Goal: Transaction & Acquisition: Purchase product/service

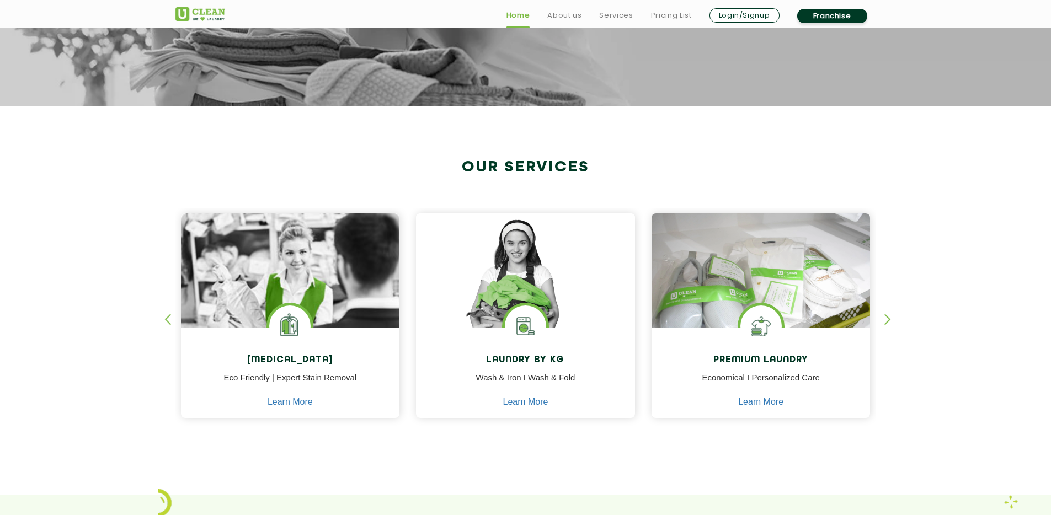
scroll to position [377, 0]
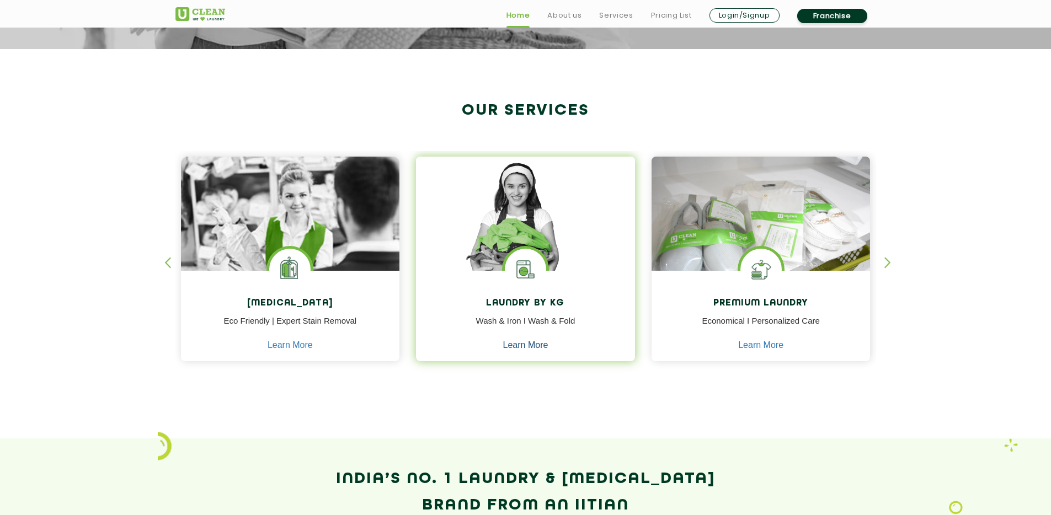
click at [525, 344] on link "Learn More" at bounding box center [525, 345] width 45 height 10
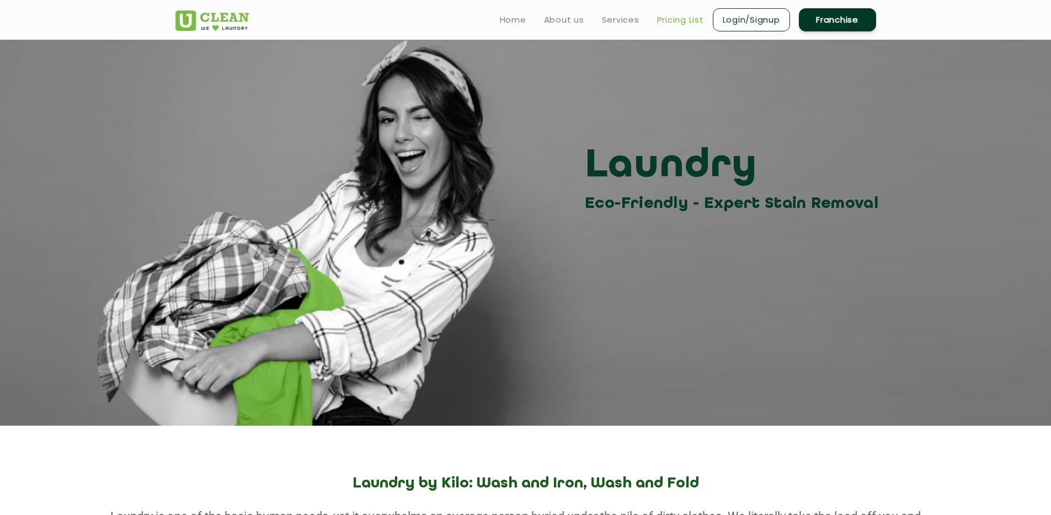
click at [693, 16] on link "Pricing List" at bounding box center [680, 19] width 47 height 13
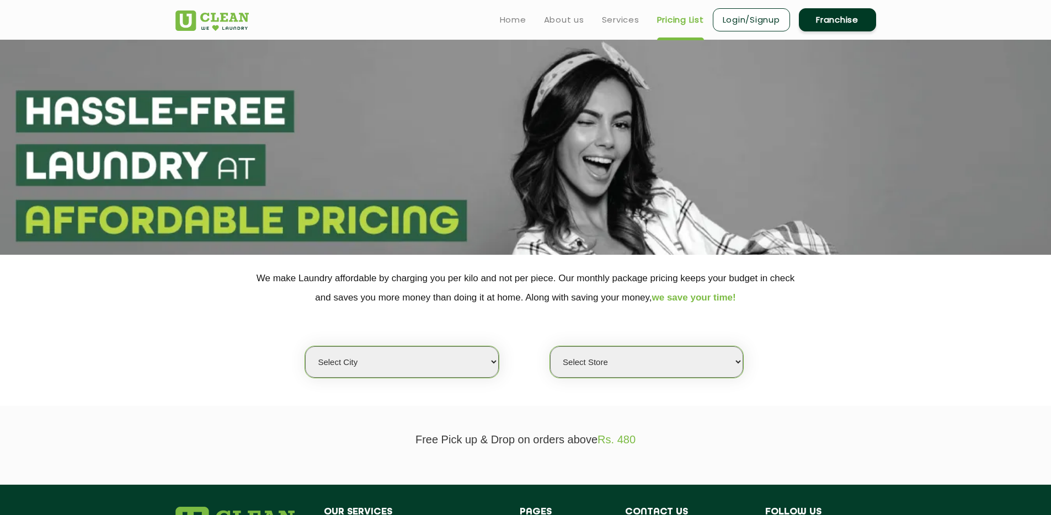
click at [422, 358] on select "Select city Aalo Agartala Agra Ahmedabad Akola Aligarh Alwar - UClean Select Am…" at bounding box center [401, 361] width 193 height 31
select select "4"
click at [305, 347] on select "Select city Aalo Agartala Agra Ahmedabad Akola Aligarh Alwar - UClean Select Am…" at bounding box center [401, 361] width 193 height 31
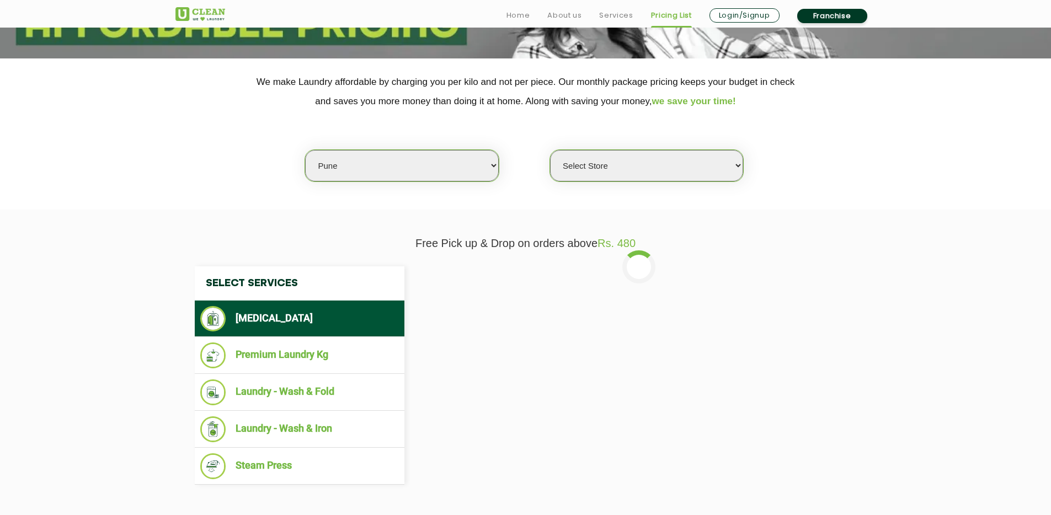
scroll to position [197, 0]
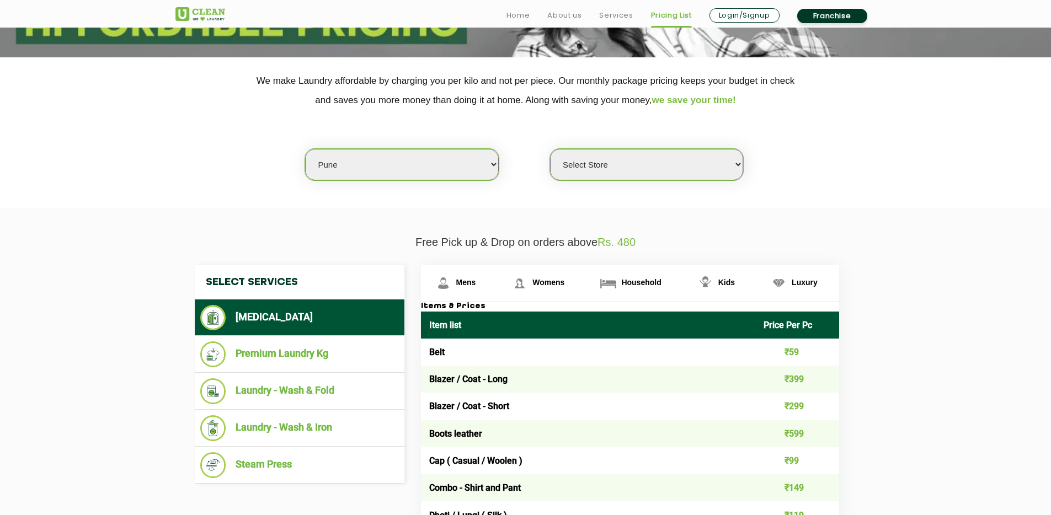
click at [661, 159] on select "Select Store UClean Koregaon Park UClean Baner Pune UClean Keshav Nagar Pune UC…" at bounding box center [646, 164] width 193 height 31
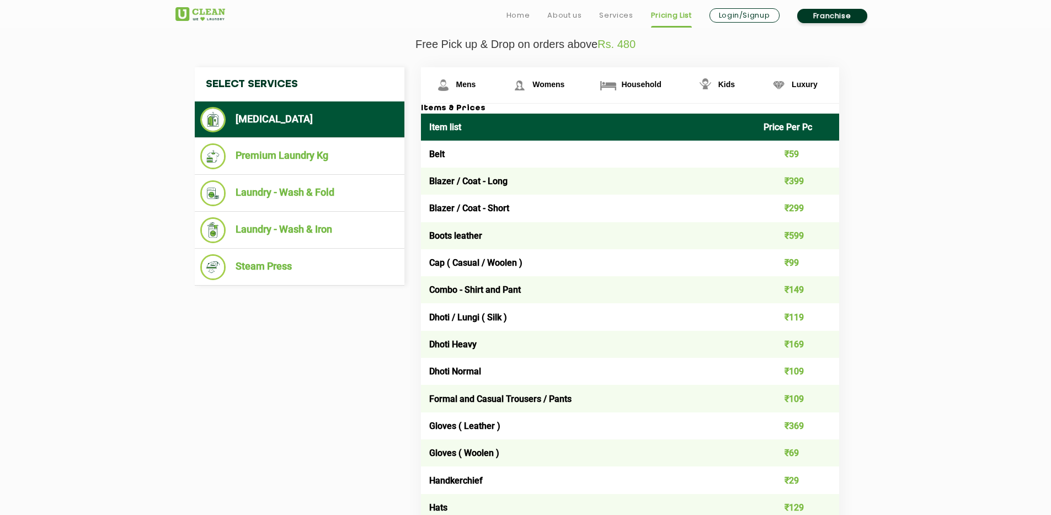
scroll to position [435, 0]
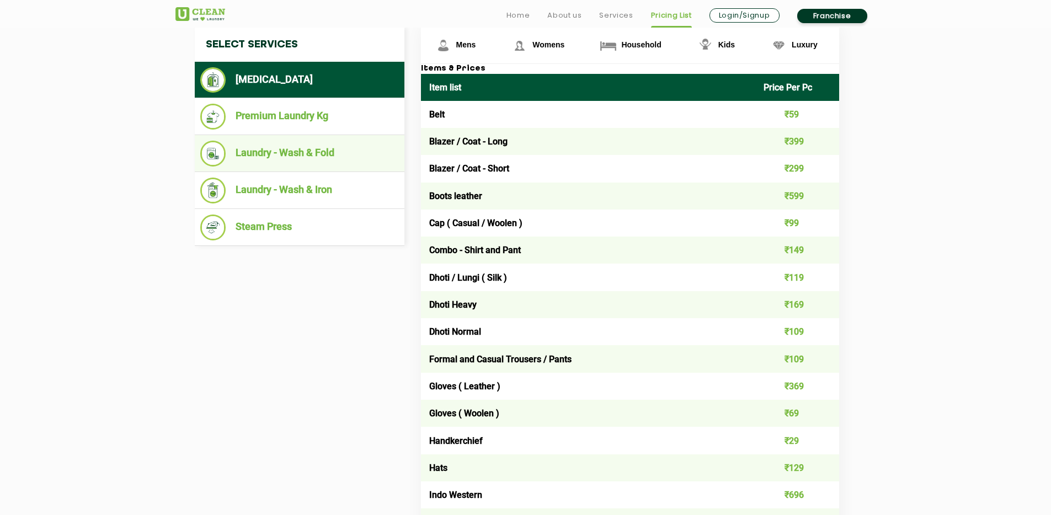
click at [269, 158] on li "Laundry - Wash & Fold" at bounding box center [299, 154] width 199 height 26
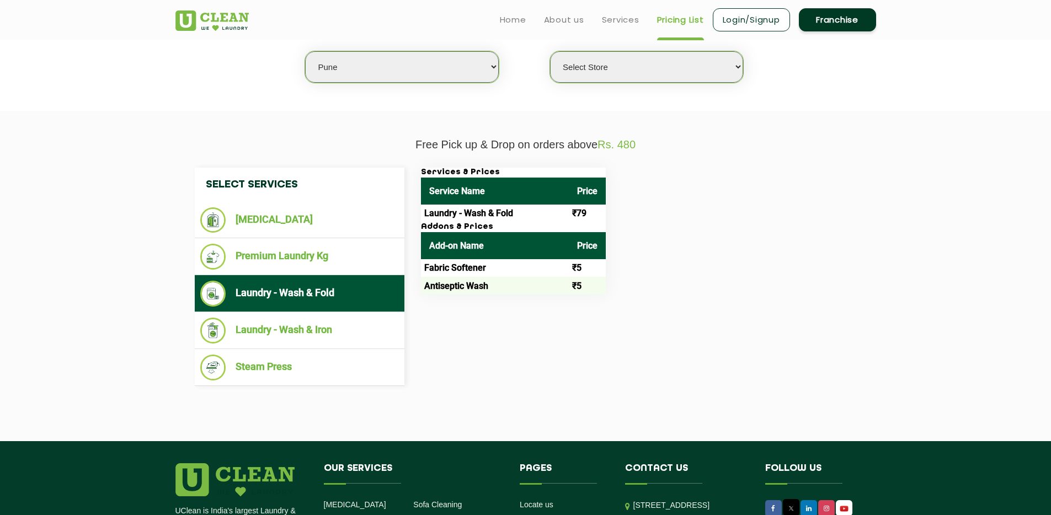
scroll to position [294, 0]
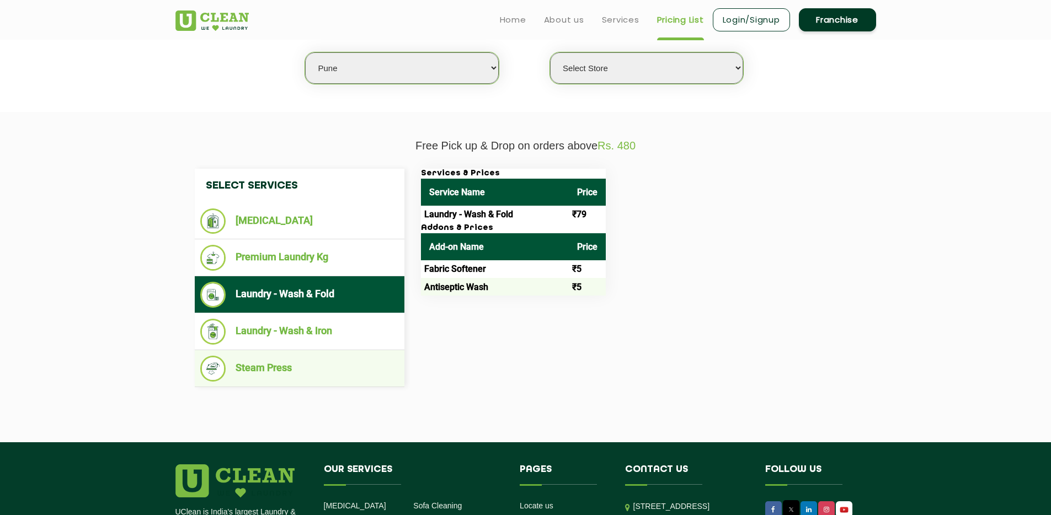
click at [302, 369] on li "Steam Press" at bounding box center [299, 369] width 199 height 26
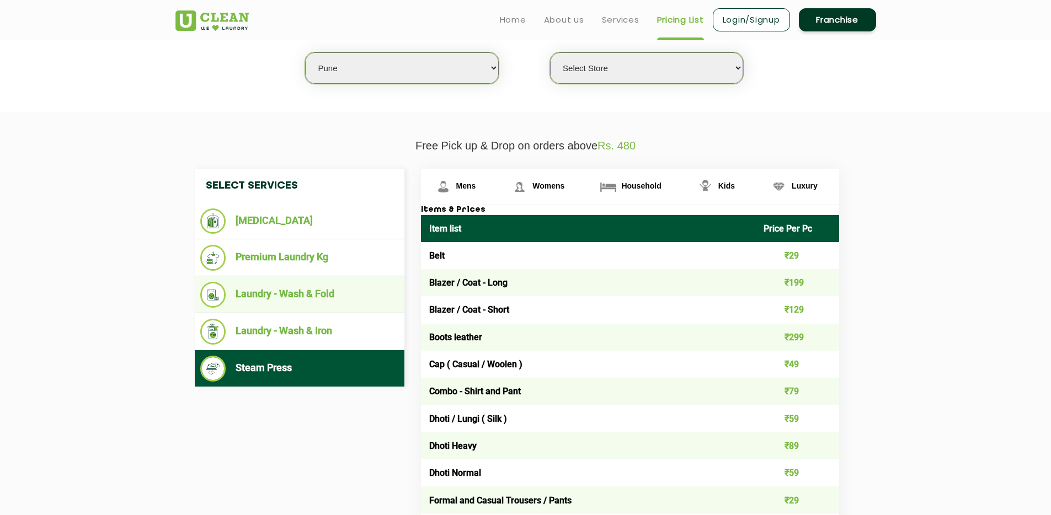
click at [306, 302] on li "Laundry - Wash & Fold" at bounding box center [299, 295] width 199 height 26
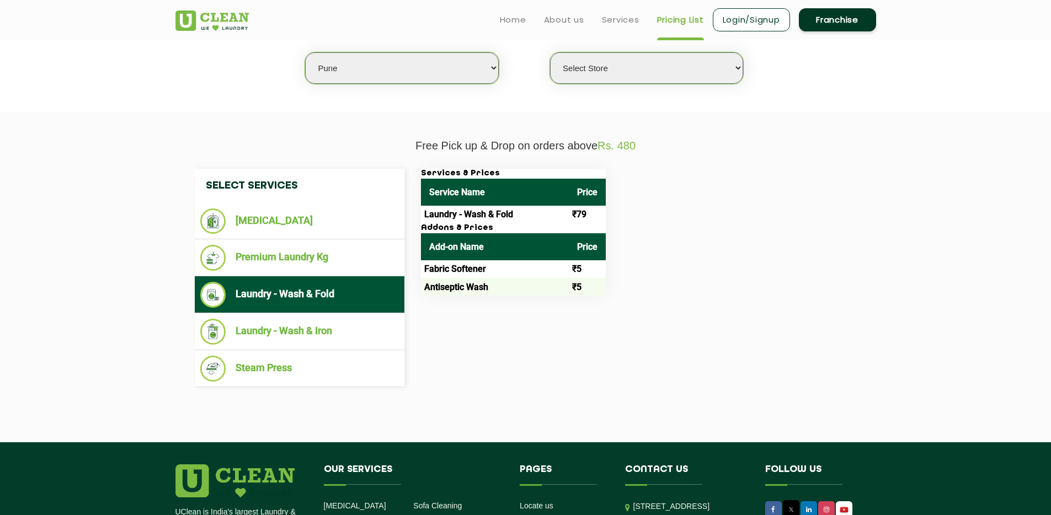
click at [669, 72] on select "Select Store UClean Koregaon Park UClean Baner Pune UClean Keshav Nagar Pune UC…" at bounding box center [646, 67] width 193 height 31
click at [679, 68] on select "Select Store UClean Koregaon Park UClean Baner Pune UClean Keshav Nagar Pune UC…" at bounding box center [646, 67] width 193 height 31
select select "395"
click at [550, 53] on select "Select Store UClean Koregaon Park UClean Baner Pune UClean Keshav Nagar Pune UC…" at bounding box center [646, 67] width 193 height 31
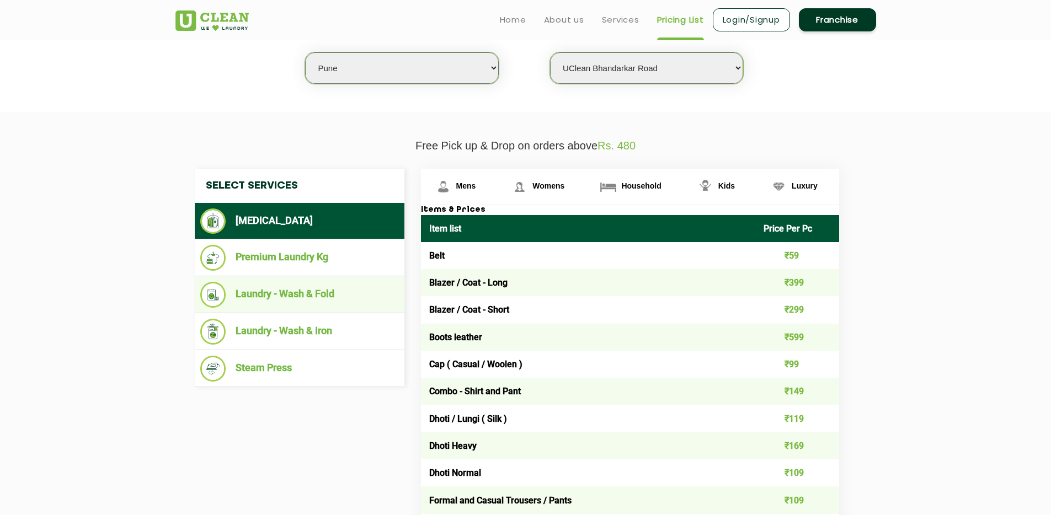
click at [344, 291] on li "Laundry - Wash & Fold" at bounding box center [299, 295] width 199 height 26
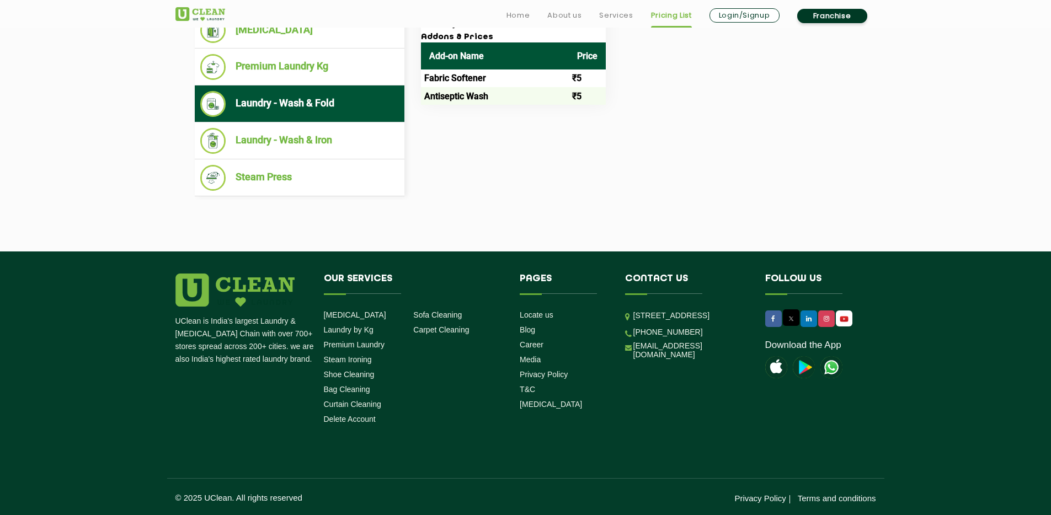
scroll to position [0, 0]
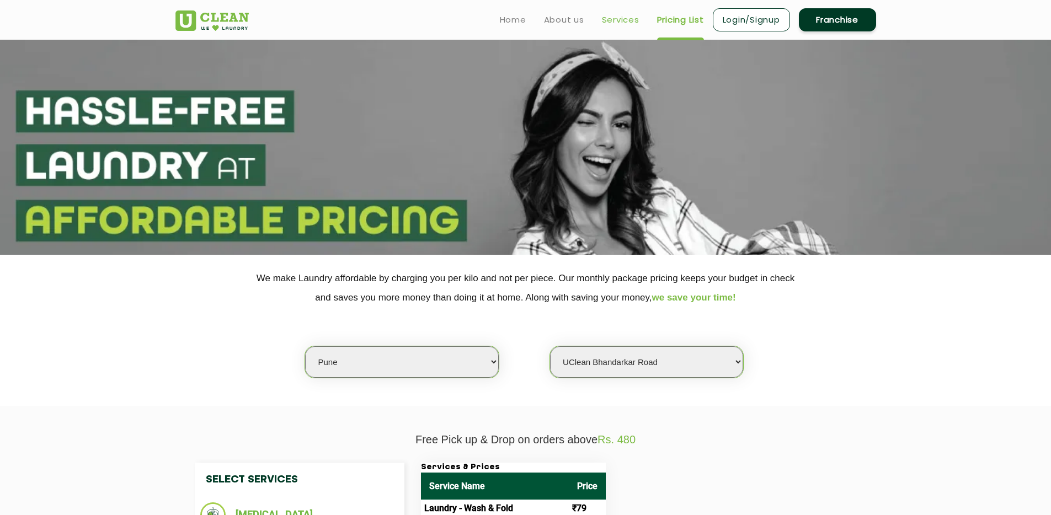
click at [618, 17] on link "Services" at bounding box center [621, 19] width 38 height 13
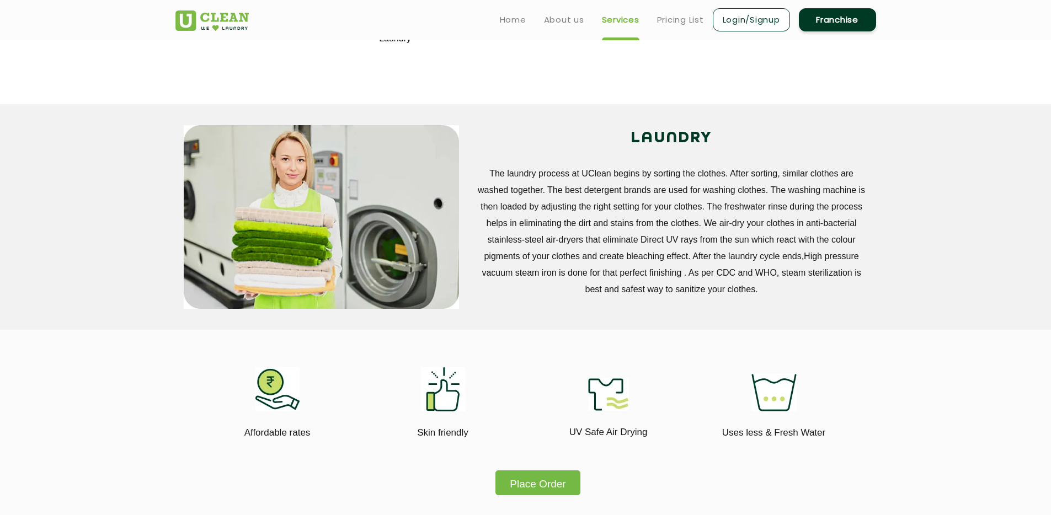
scroll to position [242, 0]
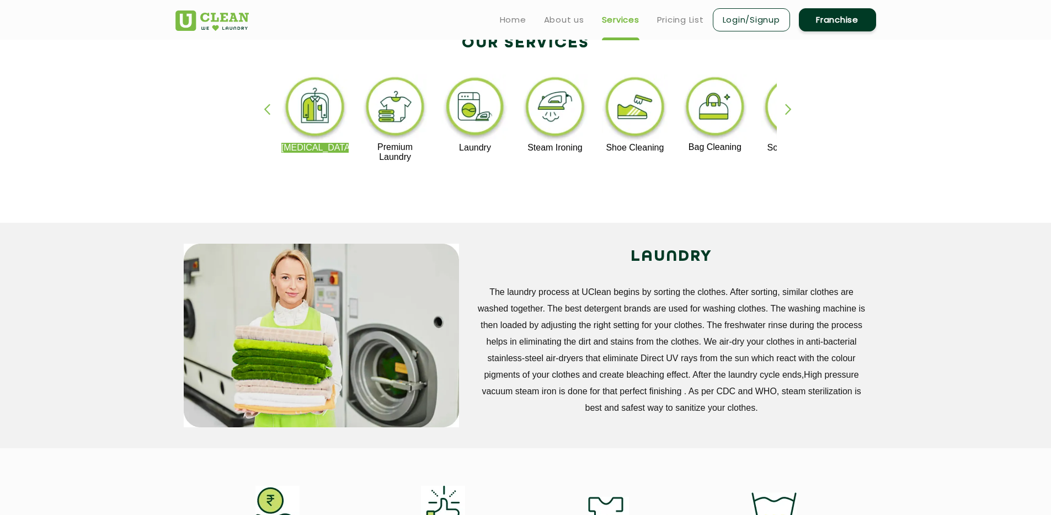
click at [483, 104] on img at bounding box center [475, 108] width 68 height 68
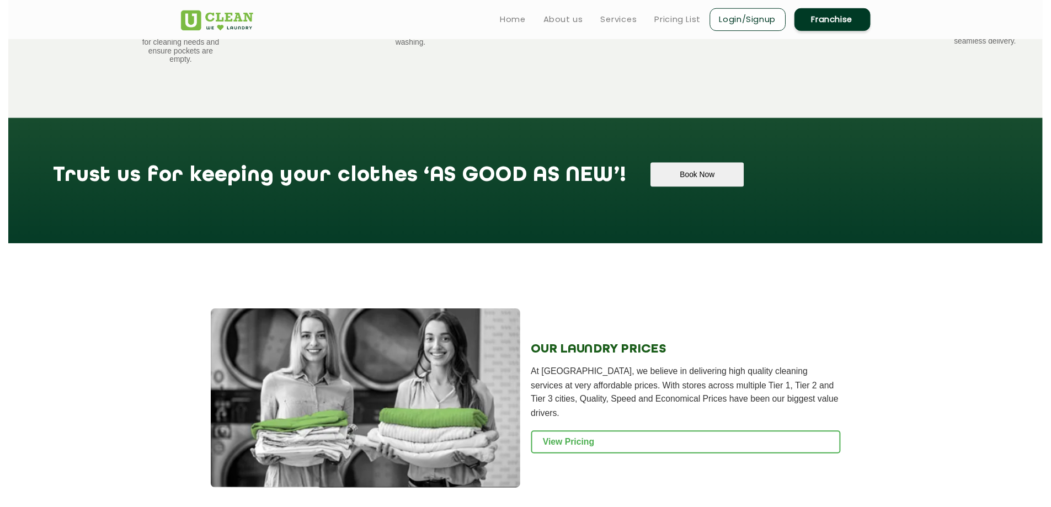
scroll to position [1128, 0]
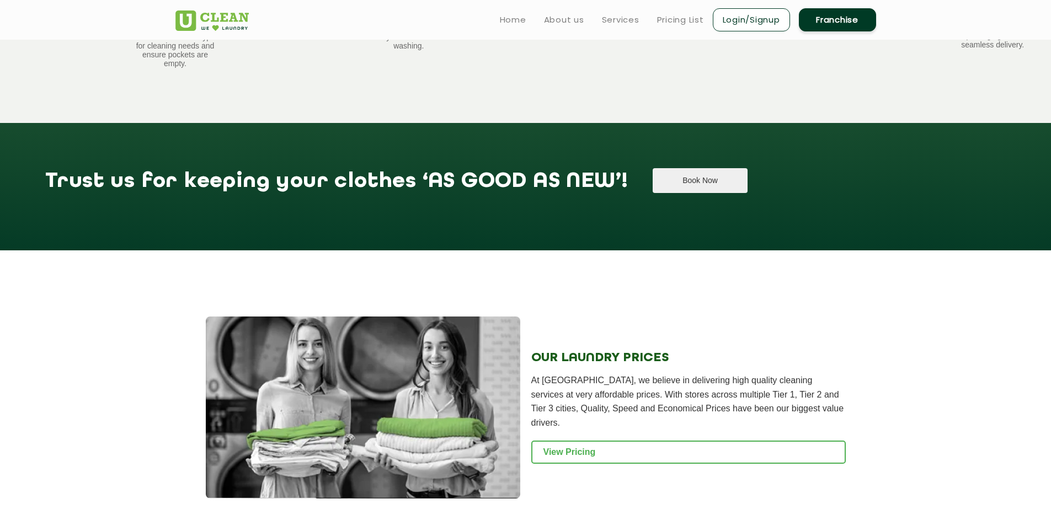
click at [653, 168] on button "Book Now" at bounding box center [700, 180] width 94 height 25
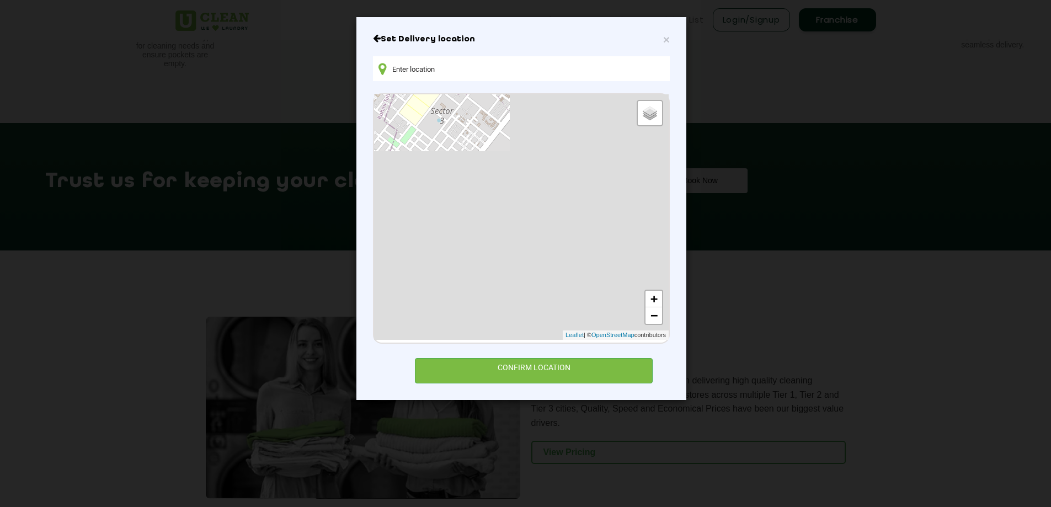
click at [441, 61] on input "text" at bounding box center [521, 68] width 297 height 25
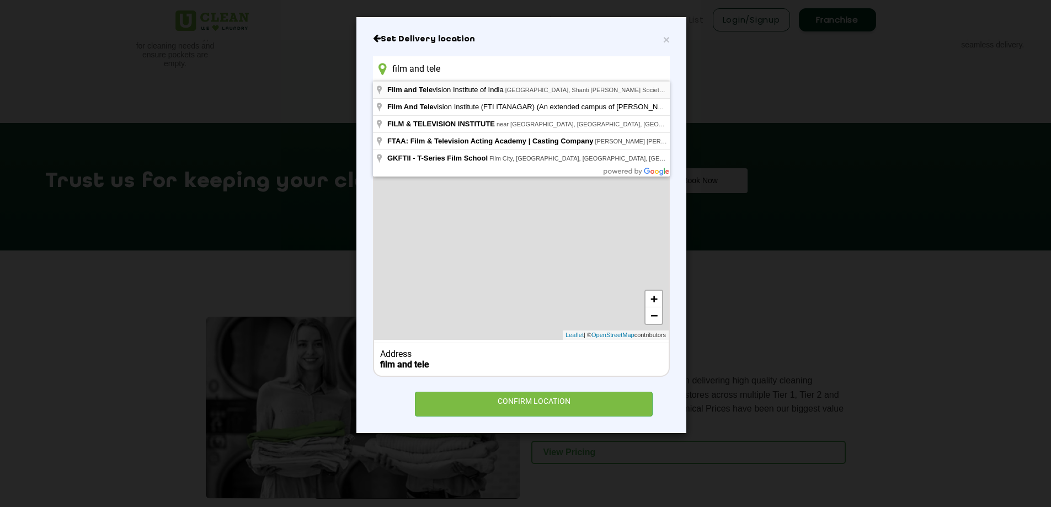
type input "film and tele"
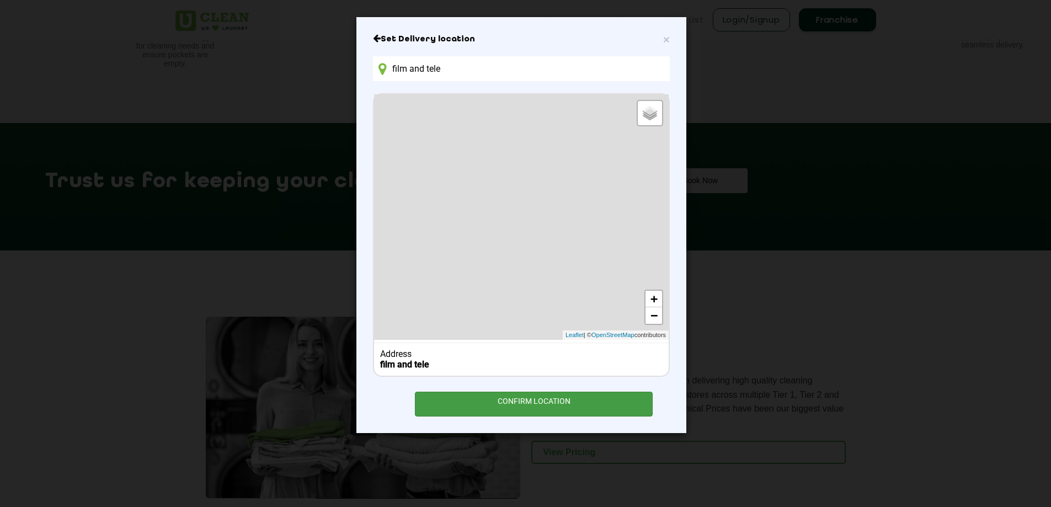
click at [530, 408] on div "CONFIRM LOCATION" at bounding box center [534, 404] width 238 height 25
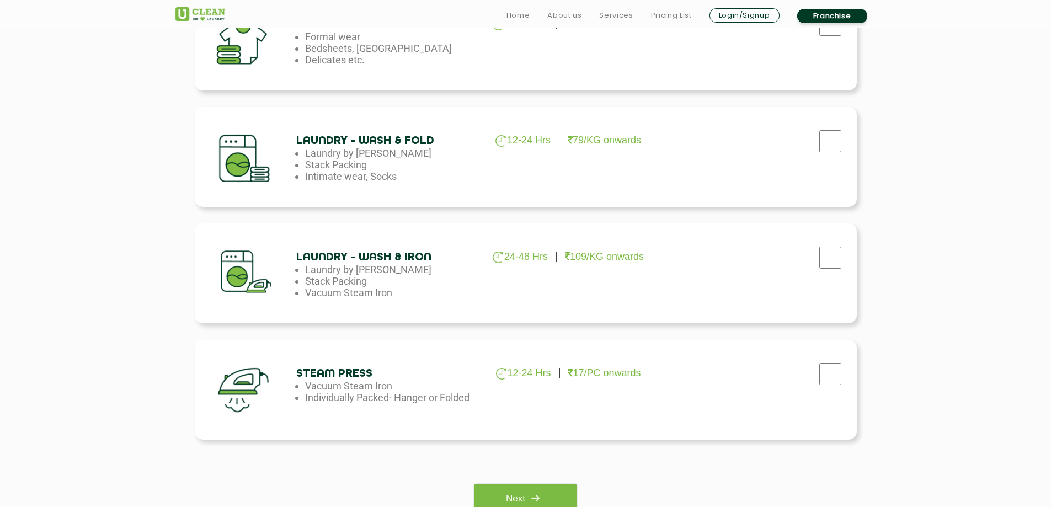
scroll to position [578, 0]
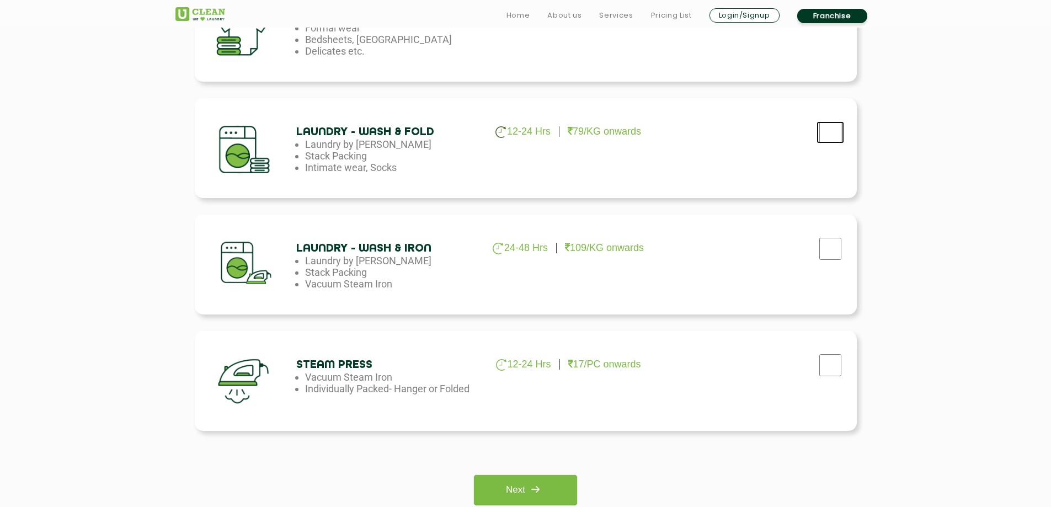
checkbox input "true"
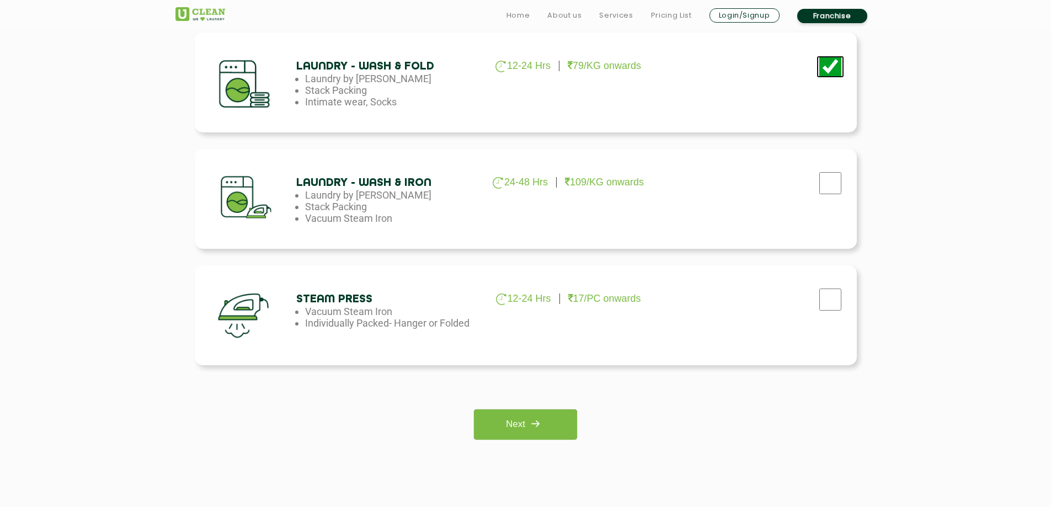
scroll to position [807, 0]
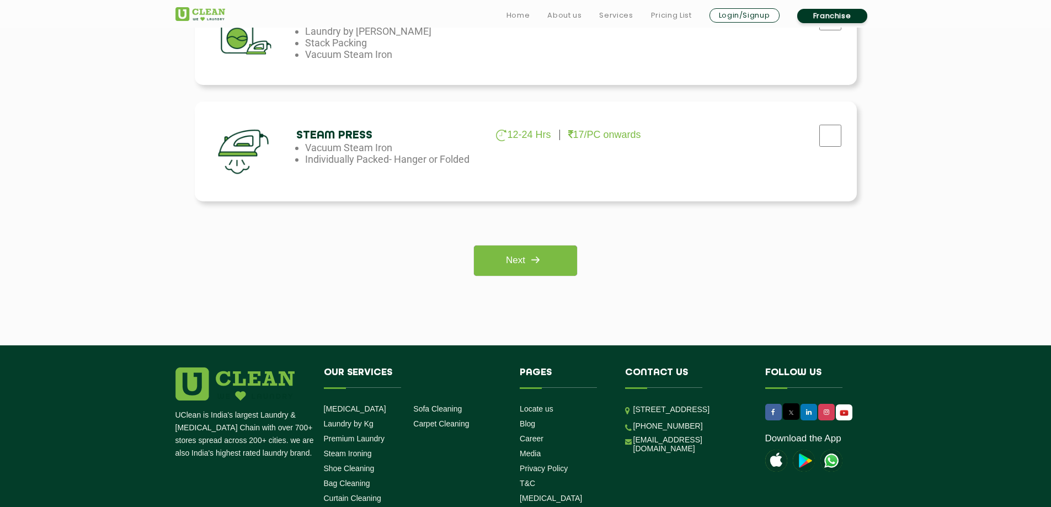
click at [531, 243] on div "Please select the service Next" at bounding box center [526, 247] width 662 height 58
click at [531, 257] on img at bounding box center [535, 260] width 20 height 20
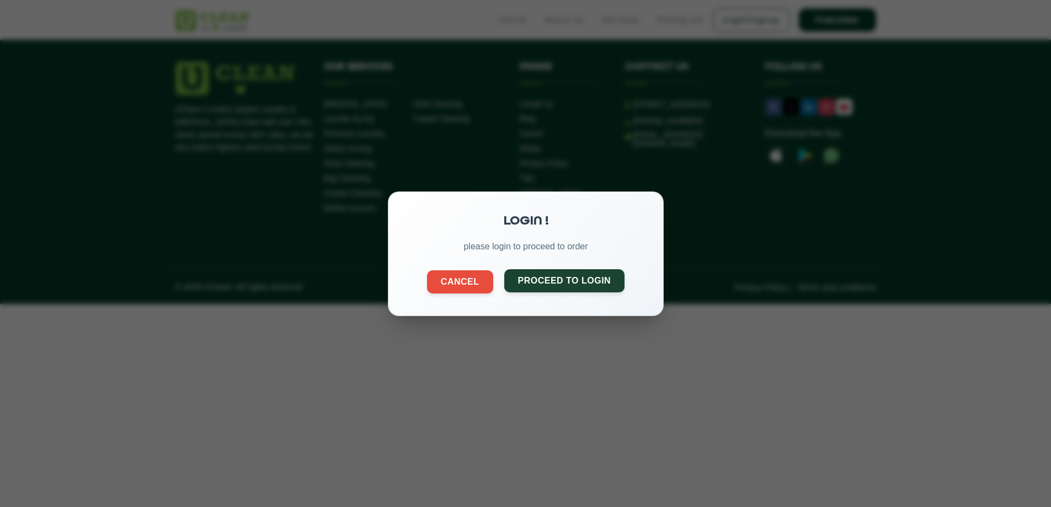
click at [552, 286] on button "Proceed to Login" at bounding box center [564, 280] width 121 height 23
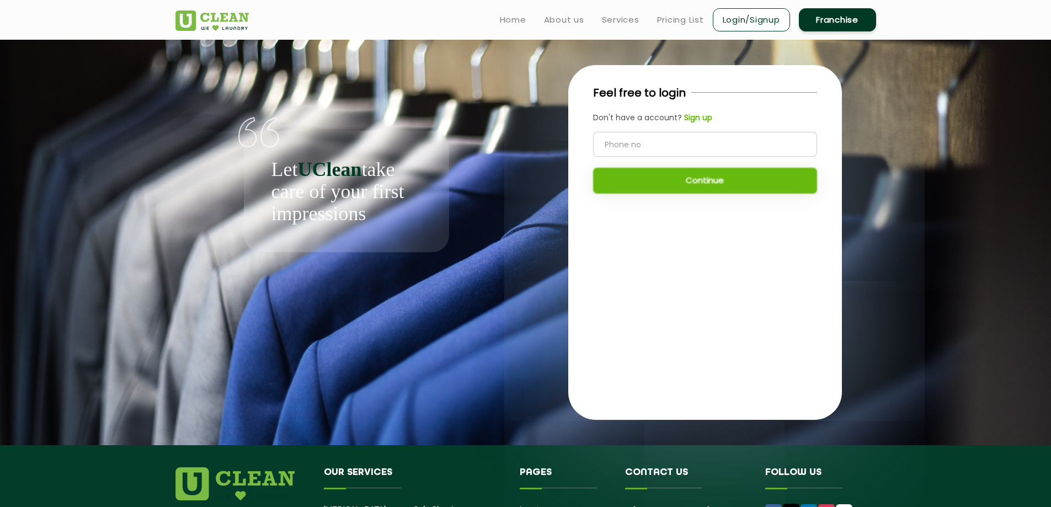
click at [655, 141] on input "tel" at bounding box center [705, 144] width 224 height 25
click at [688, 115] on b "Sign up" at bounding box center [698, 117] width 28 height 11
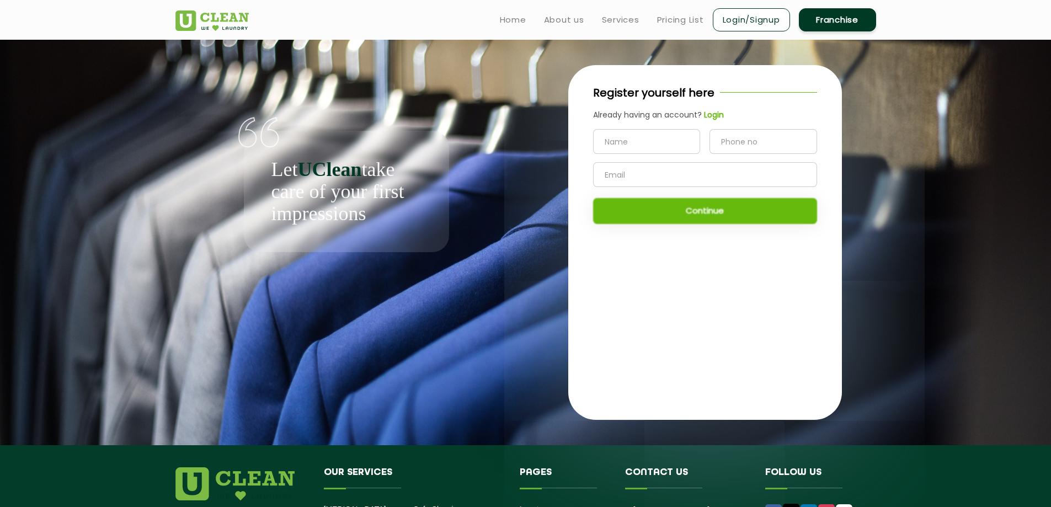
click at [677, 135] on input "text" at bounding box center [647, 141] width 108 height 25
type input "Varun John"
type input "8547881458"
type input "varunjohn01@gmail.com"
click at [686, 211] on button "Continue" at bounding box center [705, 211] width 224 height 26
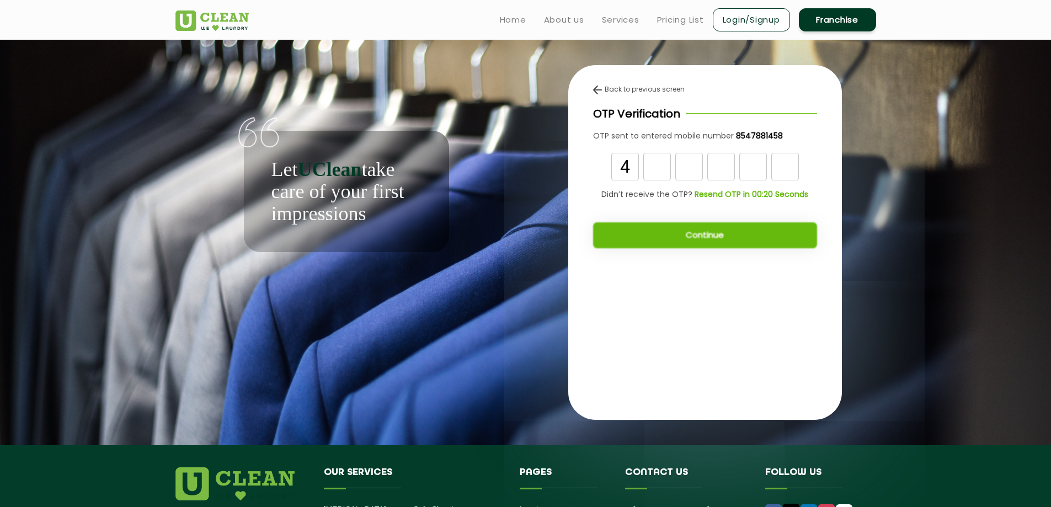
type input "4"
type input "9"
type input "6"
type input "9"
type input "1"
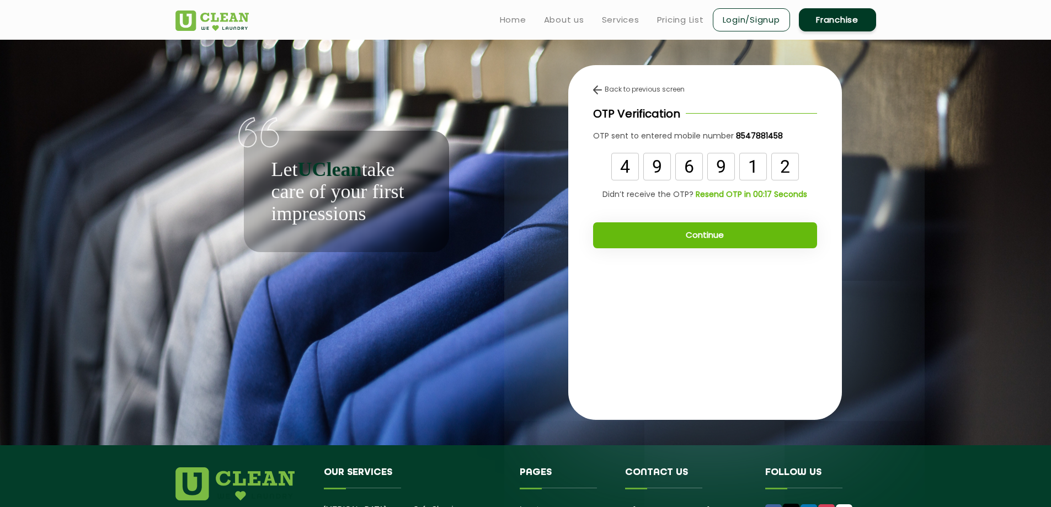
type input "2"
click at [723, 232] on button "Continue" at bounding box center [705, 235] width 224 height 26
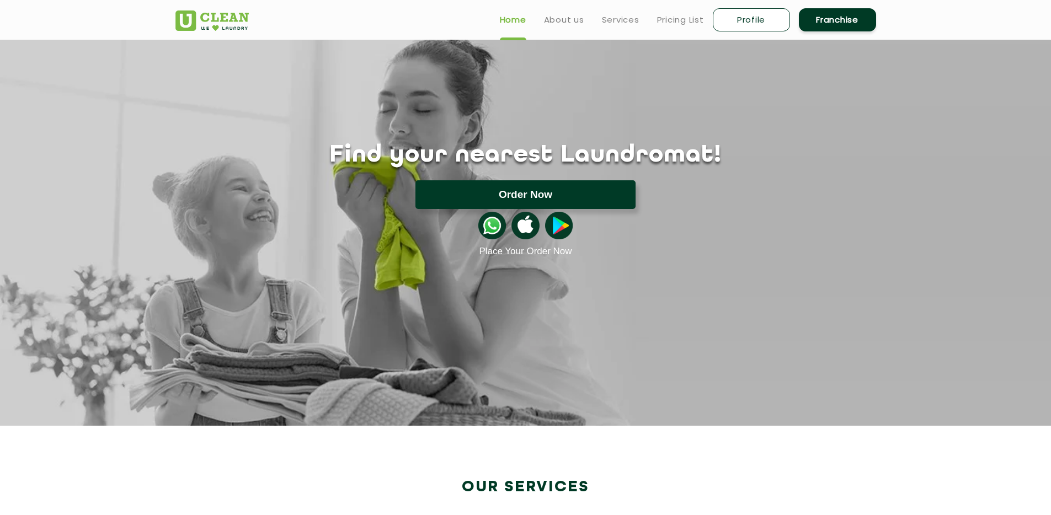
click at [579, 203] on button "Order Now" at bounding box center [525, 194] width 220 height 29
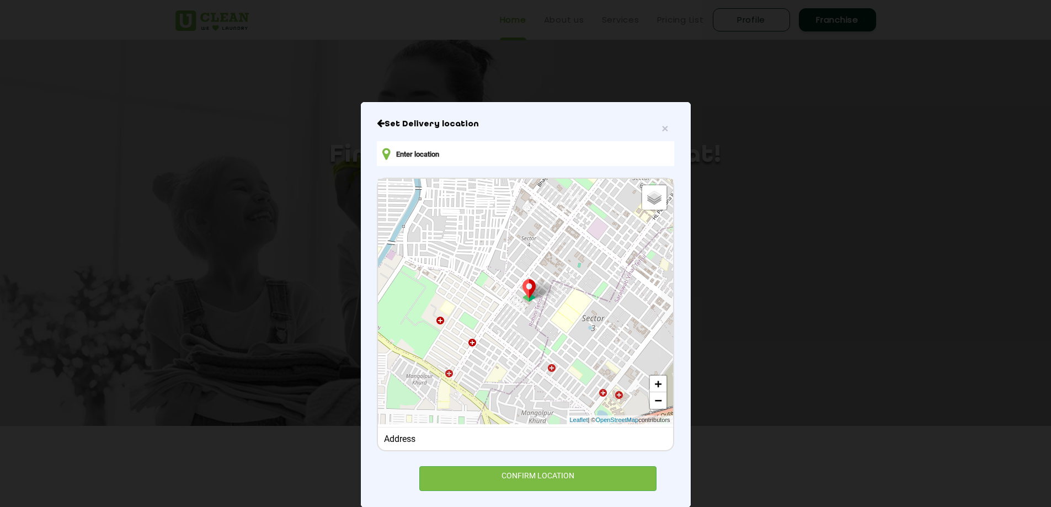
click at [506, 153] on input "text" at bounding box center [525, 153] width 297 height 25
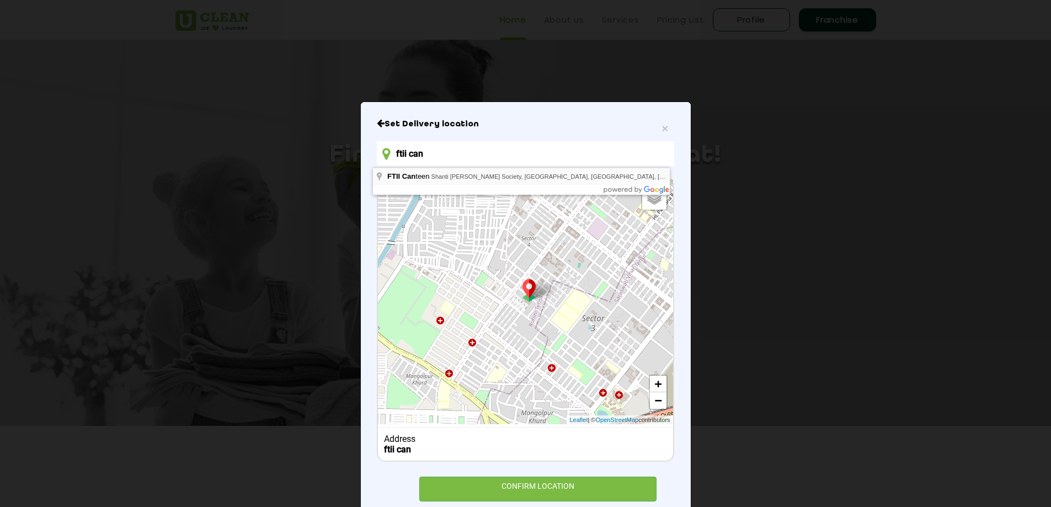
type input "FTII Canteen, Shanti Sheela Society, Erandwane, Pune, Maharashtra, India"
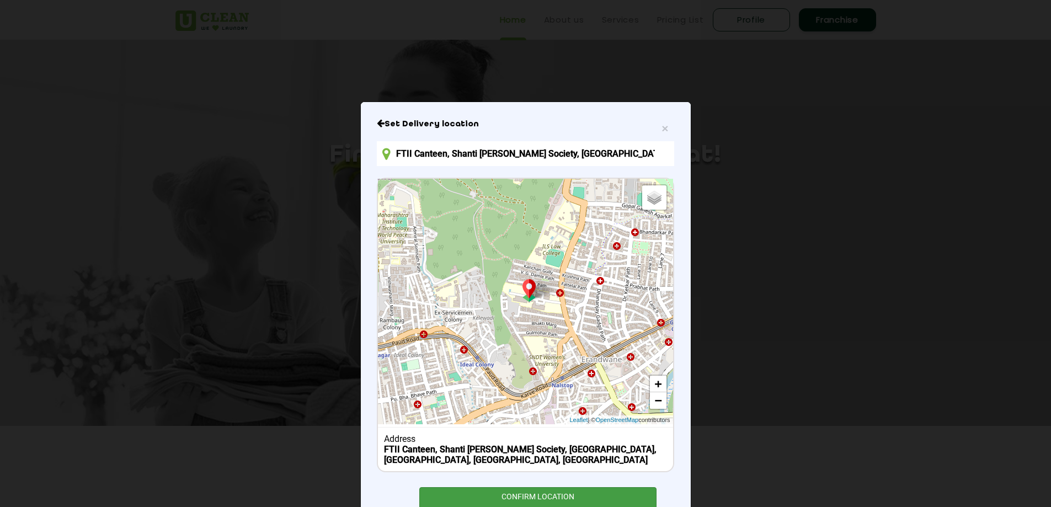
click at [591, 499] on div "CONFIRM LOCATION" at bounding box center [538, 499] width 238 height 25
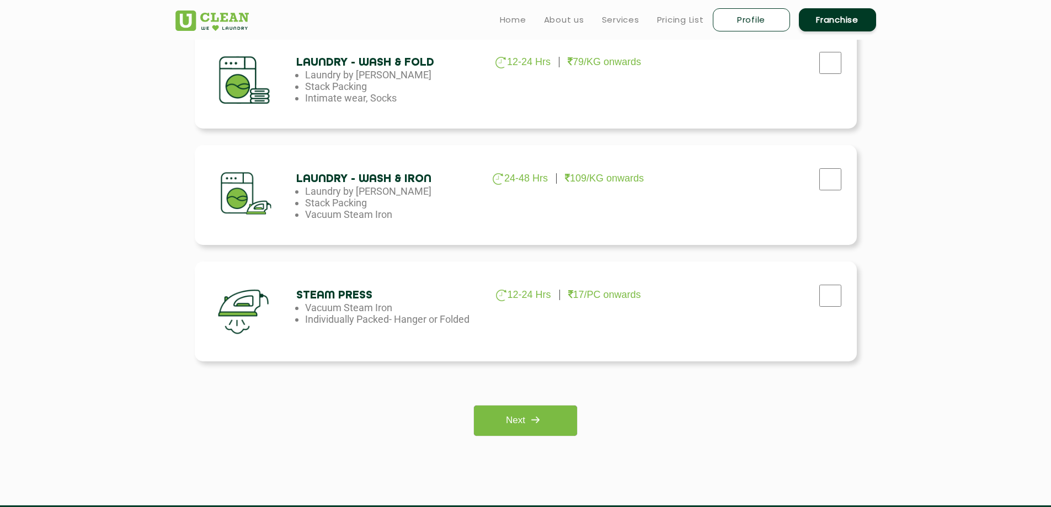
scroll to position [597, 0]
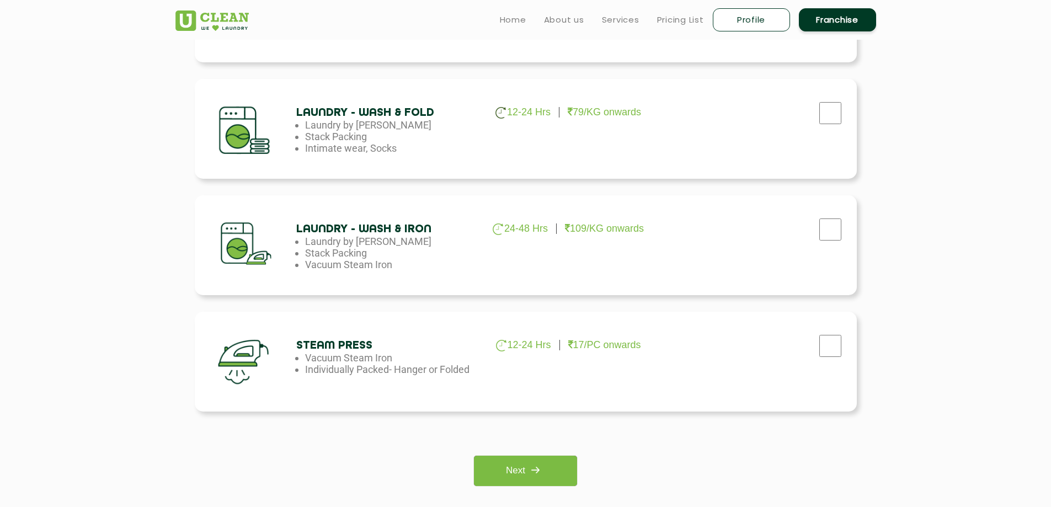
click at [491, 157] on div "Laundry - Wash & Fold 12-24 Hrs 79/KG onwards Laundry by Kilo Stack Packing Int…" at bounding box center [526, 129] width 662 height 100
checkbox input "true"
click at [543, 473] on img at bounding box center [535, 470] width 20 height 20
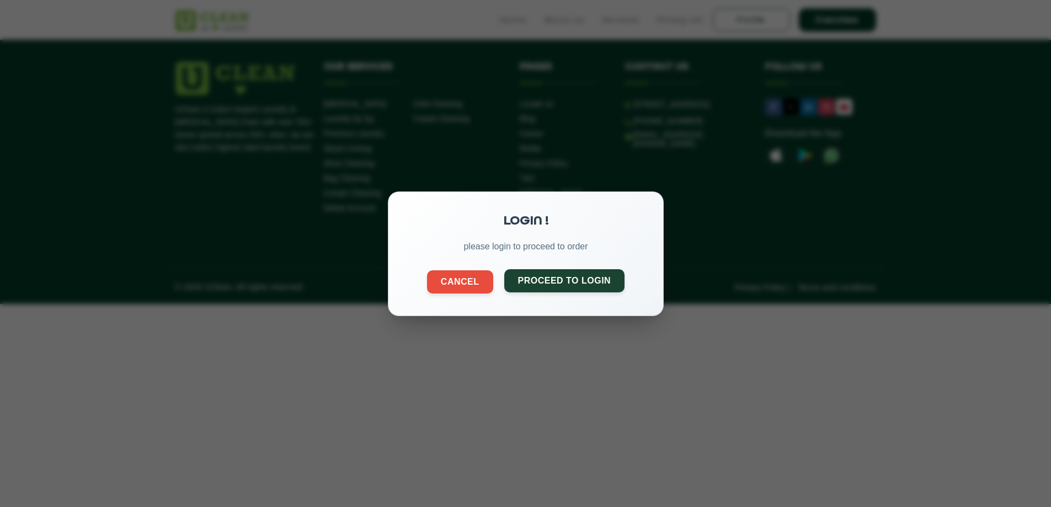
click at [543, 281] on button "Proceed to Login" at bounding box center [564, 280] width 121 height 23
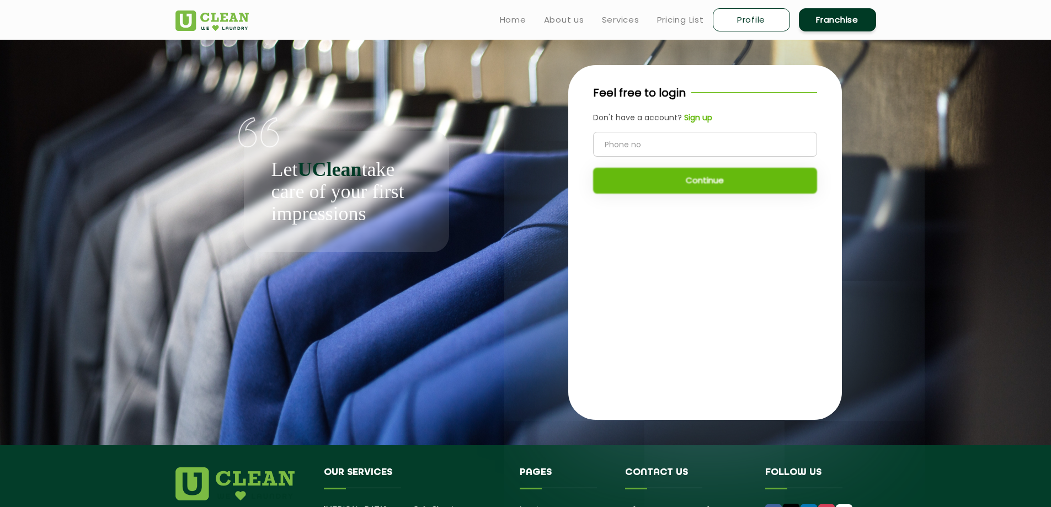
click at [651, 143] on input "tel" at bounding box center [705, 144] width 224 height 25
type input "8547881458"
click at [703, 172] on button "Continue" at bounding box center [705, 181] width 224 height 26
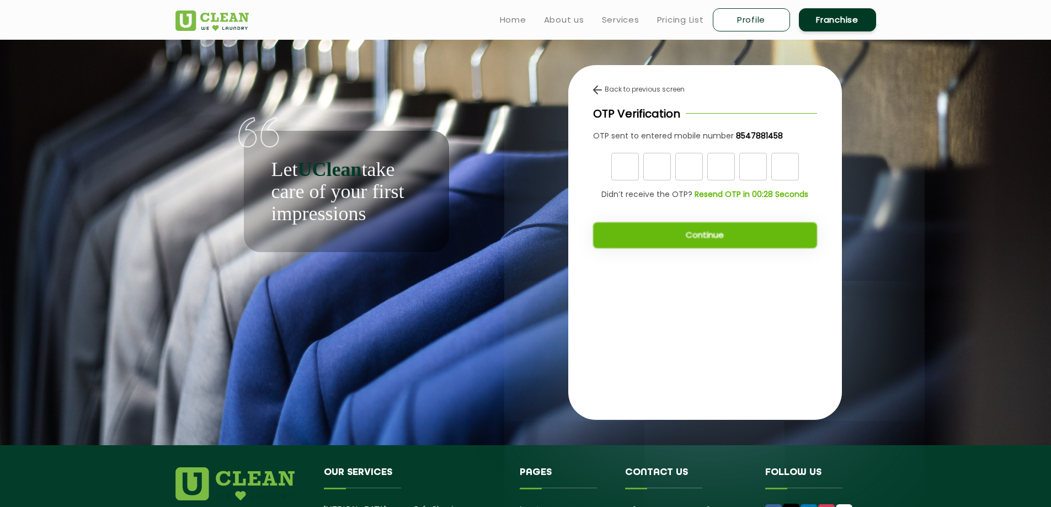
click at [631, 168] on input "text" at bounding box center [625, 167] width 28 height 28
type input "8"
type input "3"
type input "4"
type input "3"
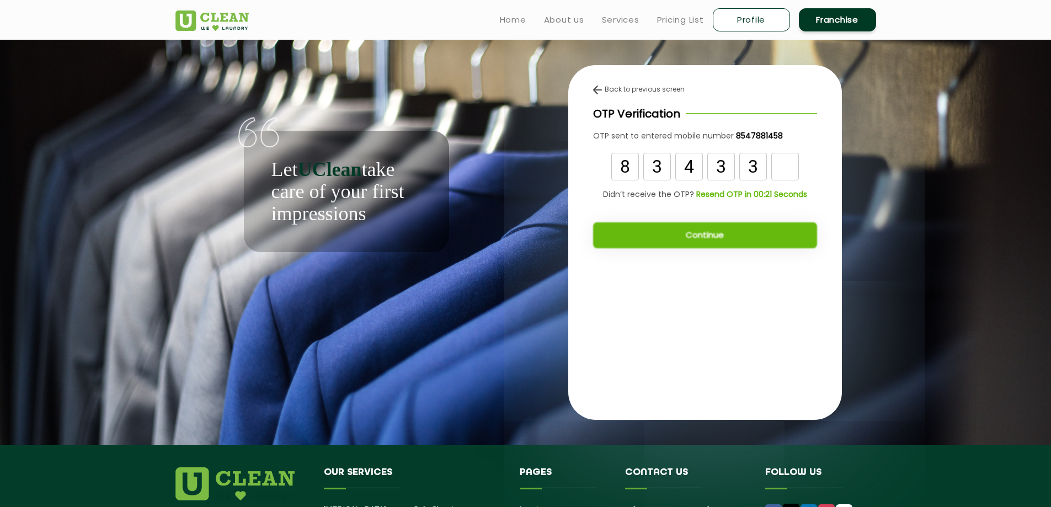
type input "3"
type input "4"
click at [713, 227] on button "Continue" at bounding box center [705, 235] width 224 height 26
click at [720, 238] on button "Continue" at bounding box center [705, 235] width 224 height 26
click at [683, 237] on button "Continue" at bounding box center [705, 235] width 224 height 26
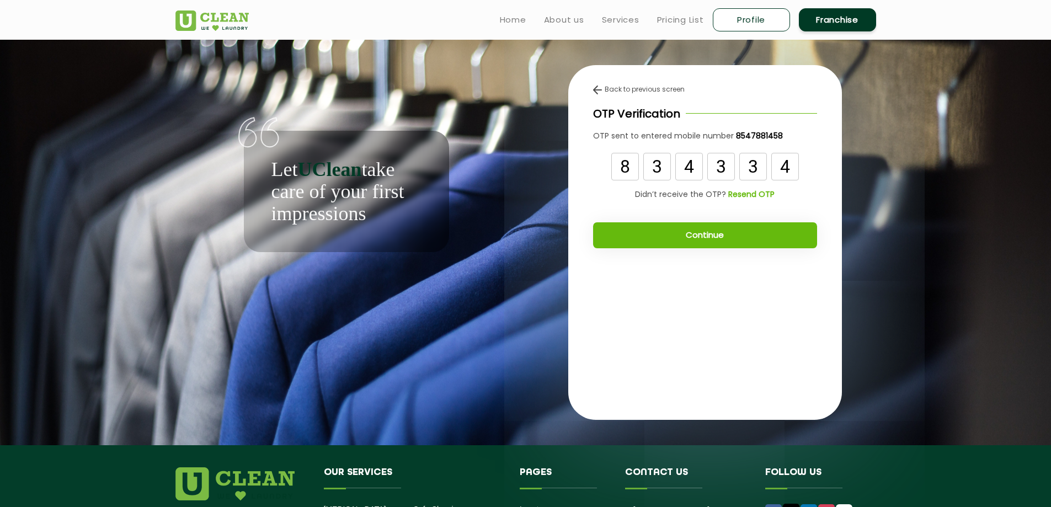
click at [758, 12] on link "Profile" at bounding box center [751, 19] width 77 height 23
select select
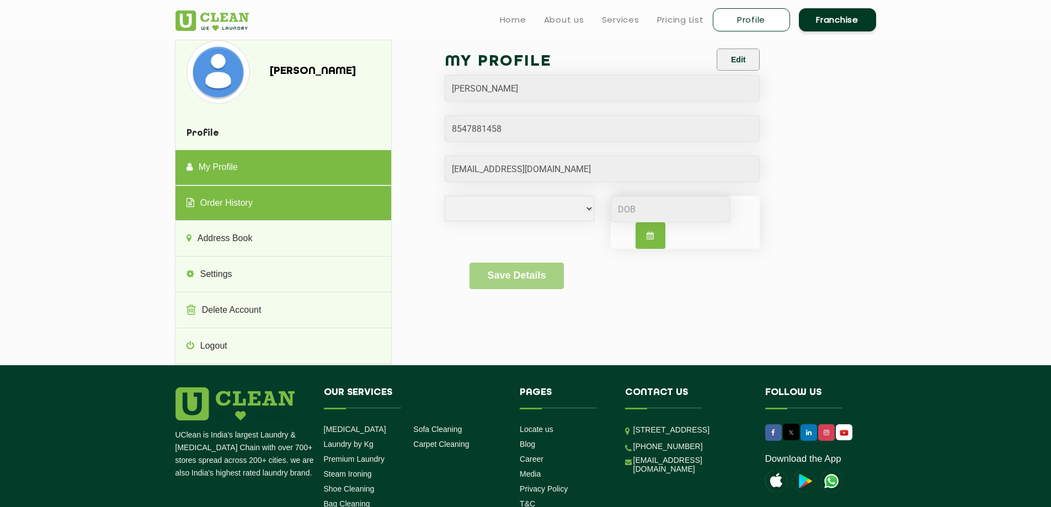
click at [268, 208] on link "Order History" at bounding box center [283, 203] width 216 height 35
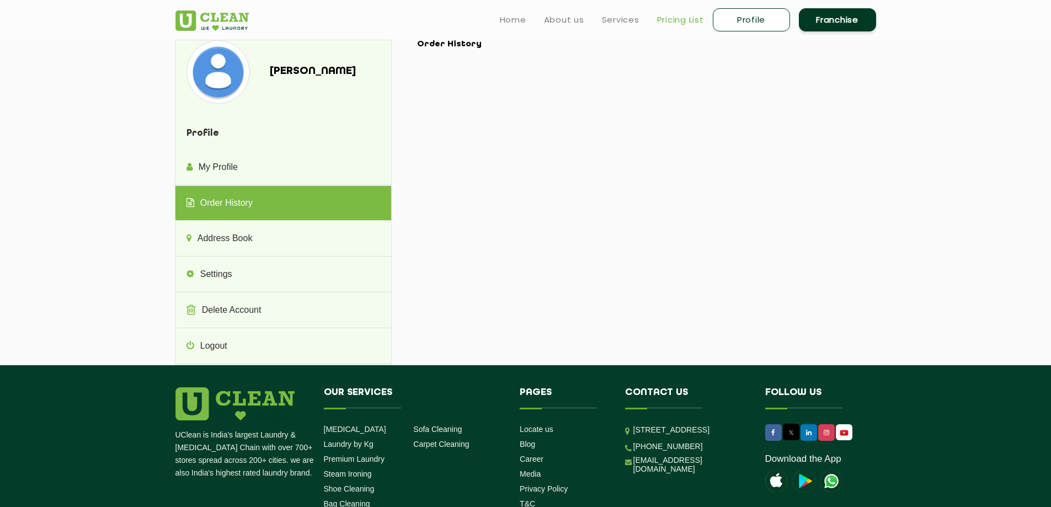
click at [667, 20] on link "Pricing List" at bounding box center [680, 19] width 47 height 13
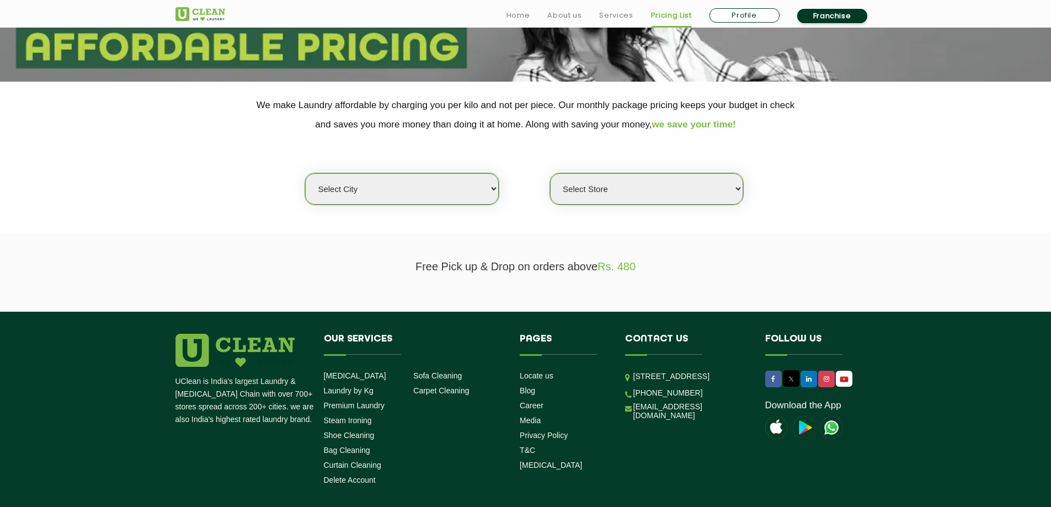
scroll to position [190, 0]
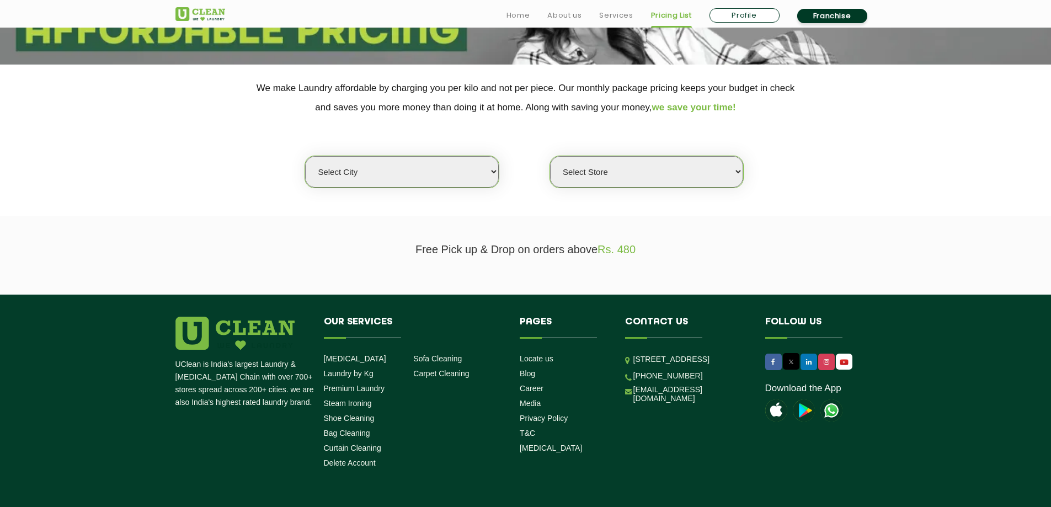
click at [446, 177] on select "Select city Aalo Agartala Agra Ahmedabad Akola Aligarh Alwar - UClean Select Am…" at bounding box center [401, 171] width 193 height 31
select select "188"
click at [305, 157] on select "Select city Aalo Agartala Agra Ahmedabad Akola Aligarh Alwar - UClean Select Am…" at bounding box center [401, 171] width 193 height 31
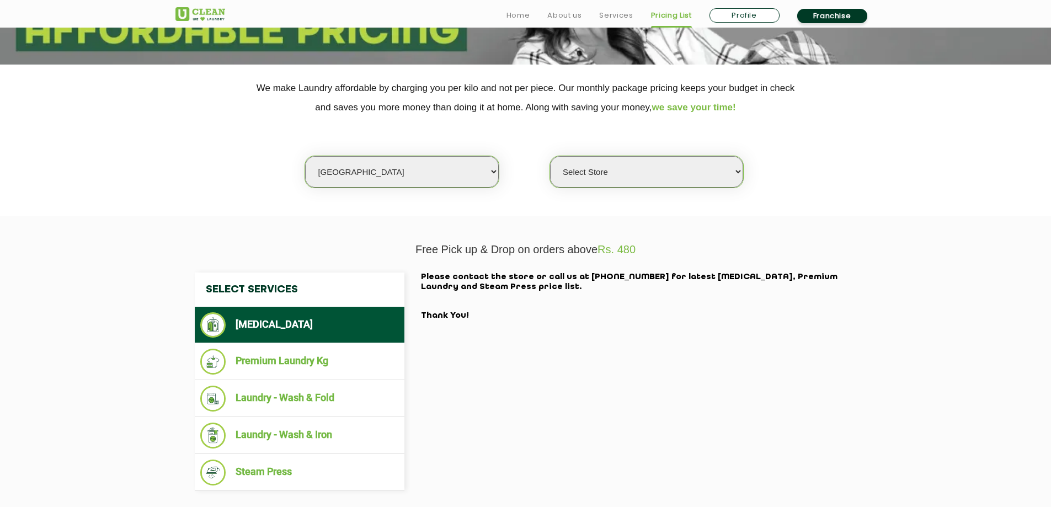
click at [643, 180] on select "Select Store UClean Thiruvananthapuram" at bounding box center [646, 171] width 193 height 31
select select "560"
click at [550, 157] on select "Select Store UClean Thiruvananthapuram" at bounding box center [646, 171] width 193 height 31
click at [401, 175] on select "Select city Aalo Agartala Agra Ahmedabad Akola Aligarh Alwar - UClean Select Am…" at bounding box center [401, 171] width 193 height 31
select select "4"
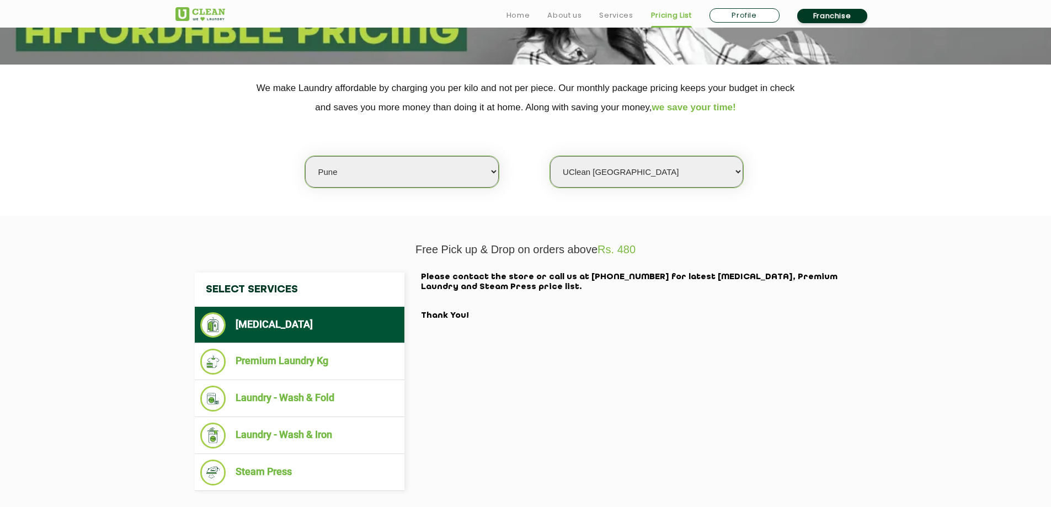
click at [305, 157] on select "Select city Aalo Agartala Agra Ahmedabad Akola Aligarh Alwar - UClean Select Am…" at bounding box center [401, 171] width 193 height 31
click at [646, 170] on select "Select Store UClean Koregaon Park UClean Baner Pune UClean Keshav Nagar Pune UC…" at bounding box center [646, 171] width 193 height 31
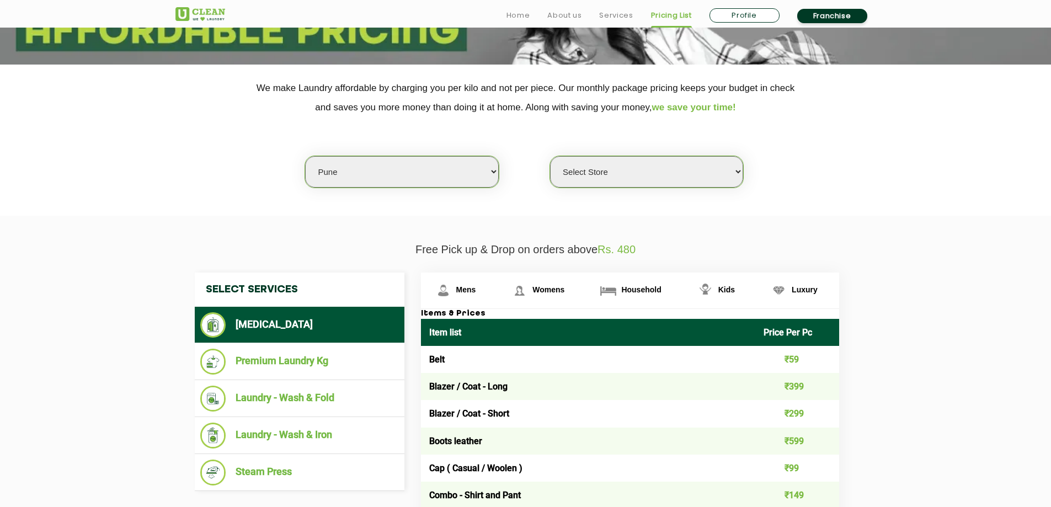
select select "395"
click at [550, 157] on select "Select Store UClean Koregaon Park UClean Baner Pune UClean Keshav Nagar Pune UC…" at bounding box center [646, 171] width 193 height 31
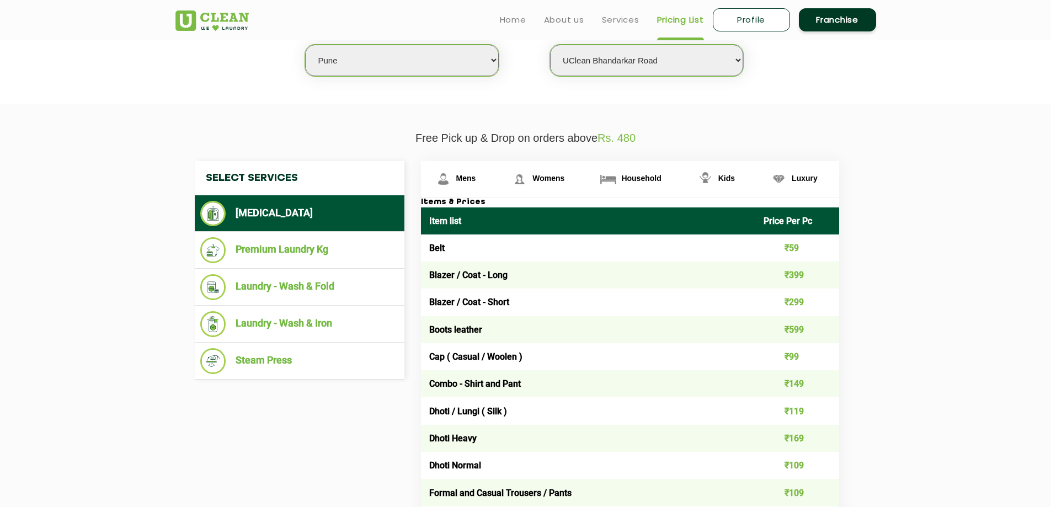
scroll to position [277, 0]
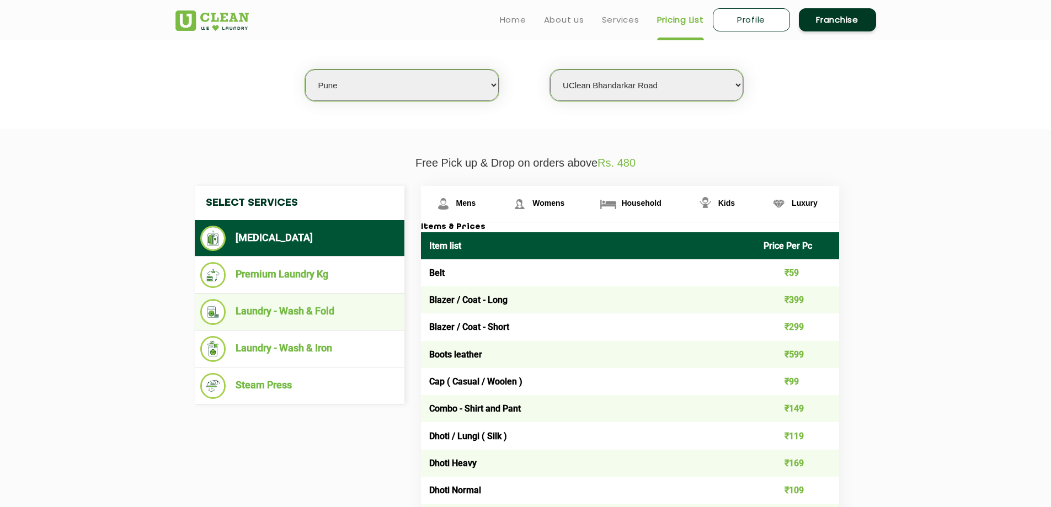
click at [349, 311] on li "Laundry - Wash & Fold" at bounding box center [299, 312] width 199 height 26
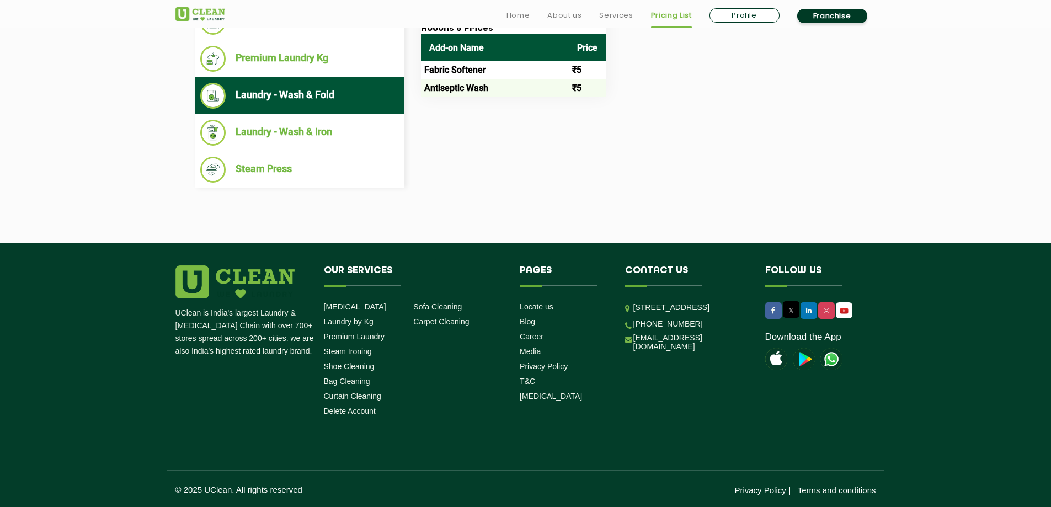
scroll to position [0, 0]
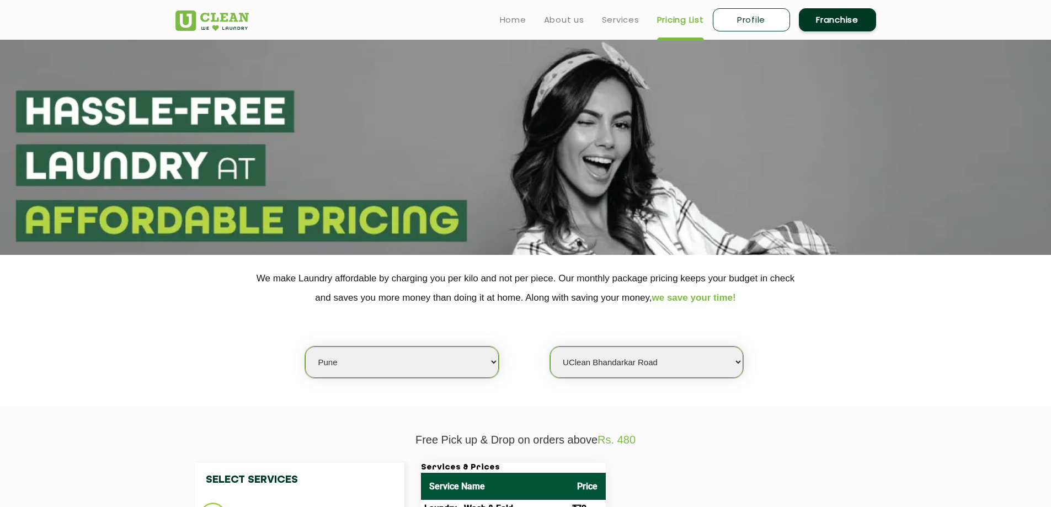
click at [513, 26] on ul "Home About us Services Pricing List Profile Franchise" at bounding box center [683, 20] width 385 height 26
click at [510, 15] on link "Home" at bounding box center [513, 19] width 26 height 13
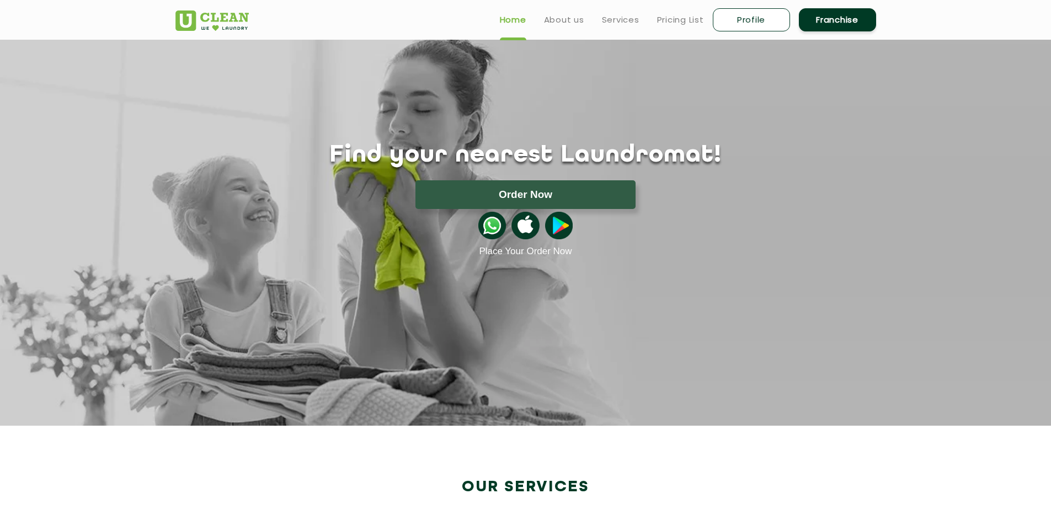
click at [487, 231] on img at bounding box center [492, 226] width 28 height 28
